Goal: Information Seeking & Learning: Find specific fact

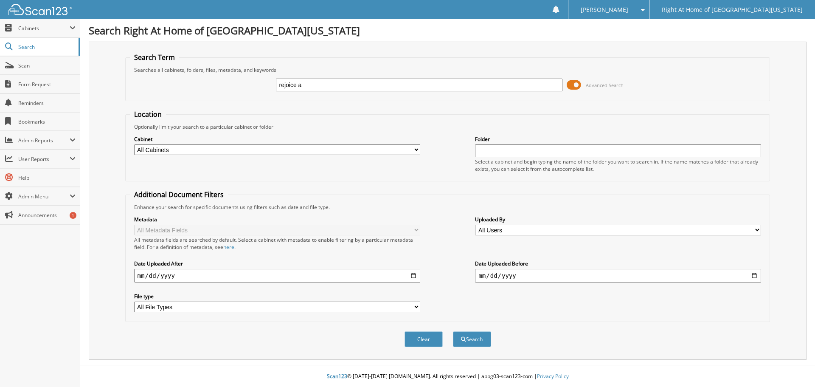
type input "rejoice a"
click at [453, 331] on button "Search" at bounding box center [472, 339] width 38 height 16
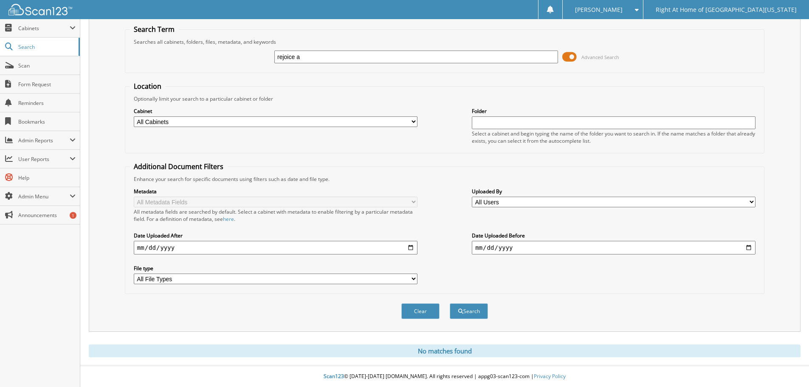
click at [329, 54] on input "rejoice a" at bounding box center [416, 57] width 284 height 13
type input "[PERSON_NAME]"
click at [450, 303] on button "Search" at bounding box center [469, 311] width 38 height 16
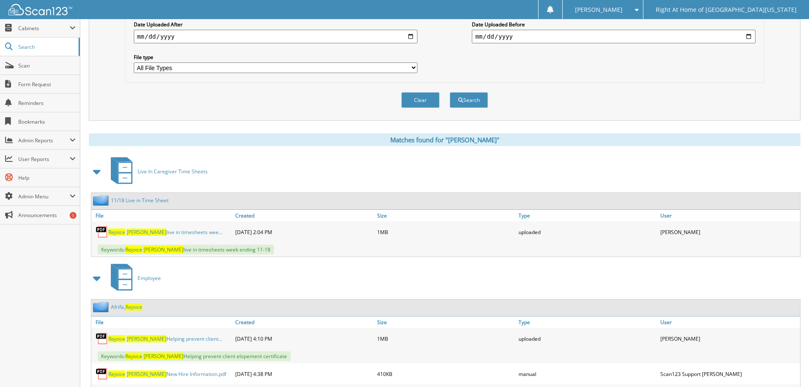
scroll to position [255, 0]
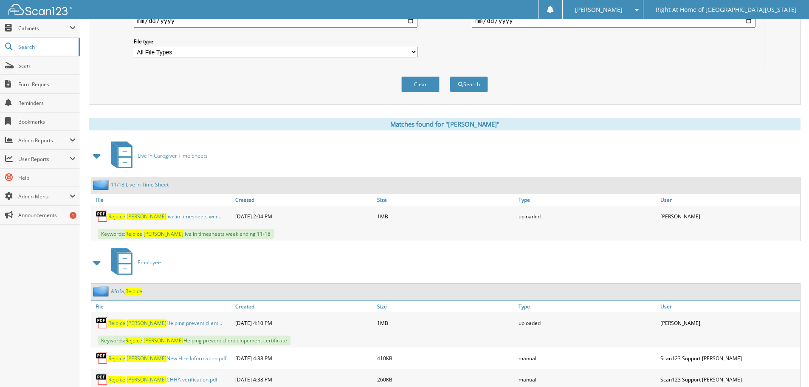
click at [130, 293] on span "Rejoice" at bounding box center [133, 290] width 17 height 7
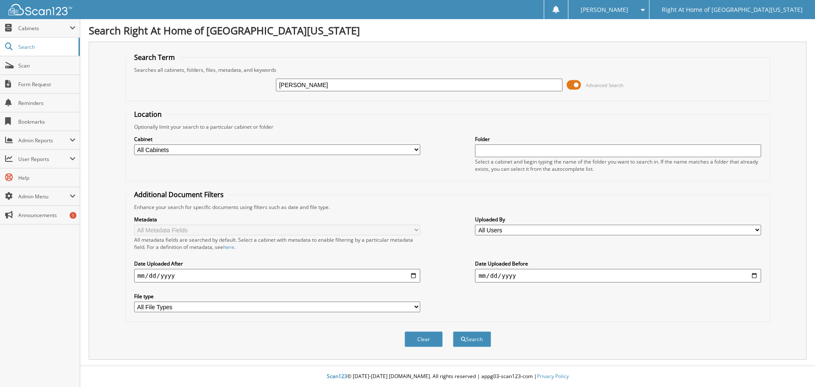
type input "rosenberg"
click at [453, 331] on button "Search" at bounding box center [472, 339] width 38 height 16
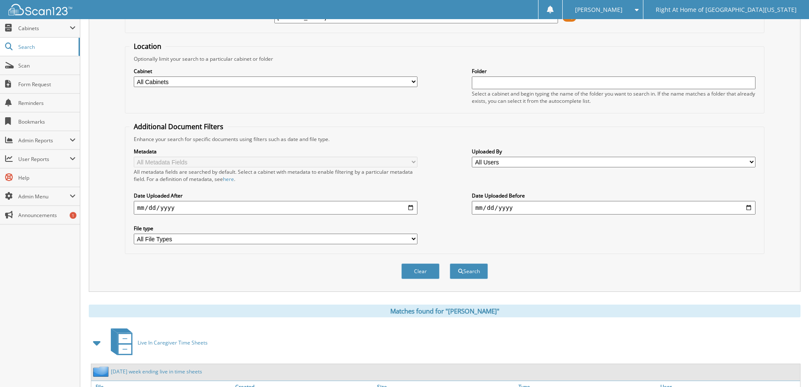
scroll to position [34, 0]
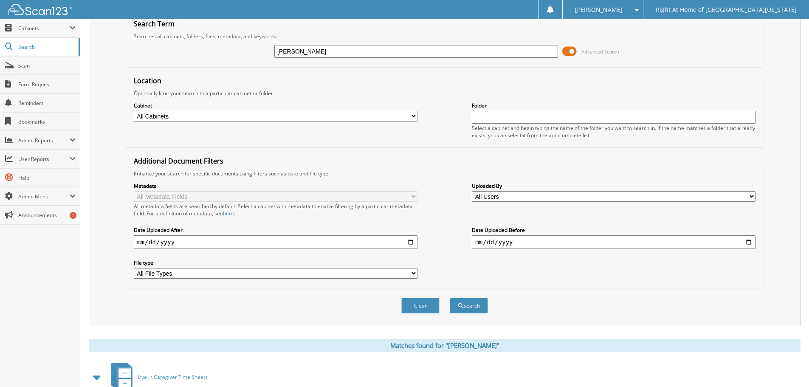
drag, startPoint x: 338, startPoint y: 48, endPoint x: 197, endPoint y: 46, distance: 141.4
click at [194, 48] on div "[PERSON_NAME] Advanced Search" at bounding box center [445, 51] width 630 height 23
type input "[PERSON_NAME]"
click at [450, 298] on button "Search" at bounding box center [469, 306] width 38 height 16
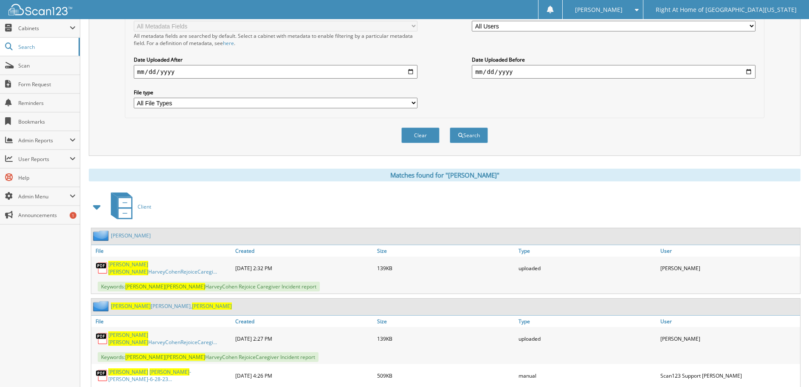
scroll to position [212, 0]
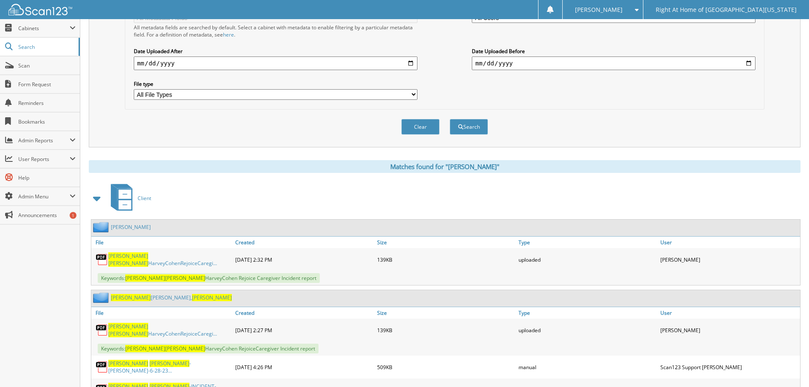
click at [134, 294] on span "[PERSON_NAME]" at bounding box center [131, 297] width 40 height 7
